Goal: Transaction & Acquisition: Obtain resource

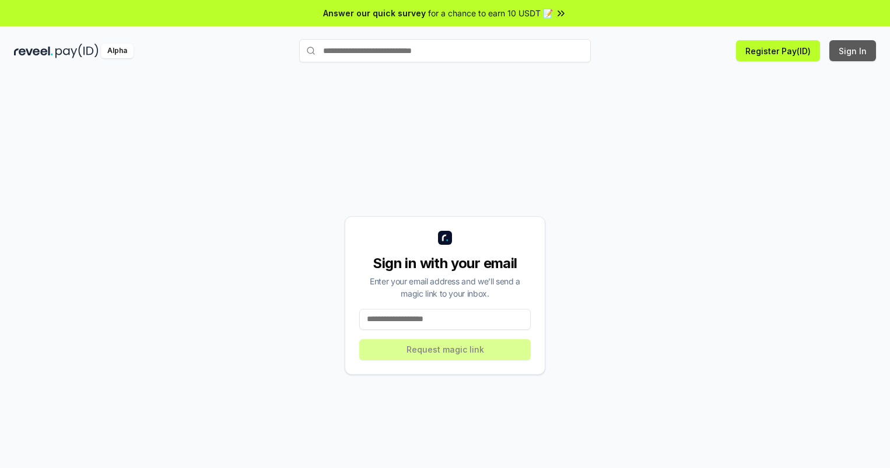
click at [853, 51] on button "Sign In" at bounding box center [852, 50] width 47 height 21
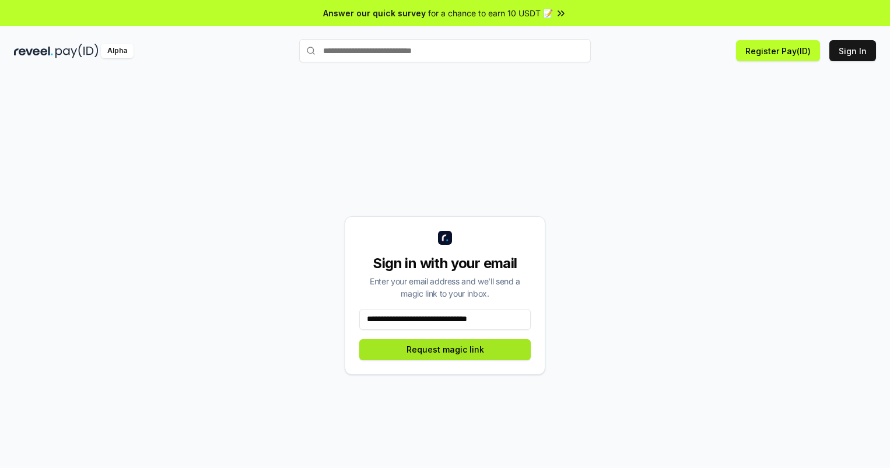
type input "**********"
click at [445, 349] on button "Request magic link" at bounding box center [444, 349] width 171 height 21
